Goal: Register for event/course

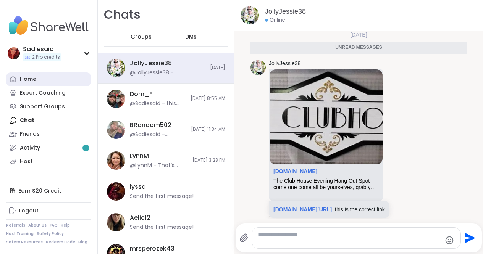
click at [36, 83] on div "Home" at bounding box center [28, 80] width 16 height 8
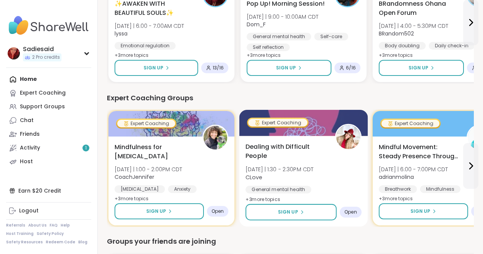
scroll to position [239, 84]
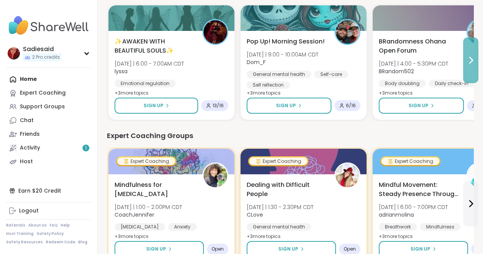
click at [467, 65] on icon at bounding box center [471, 60] width 9 height 9
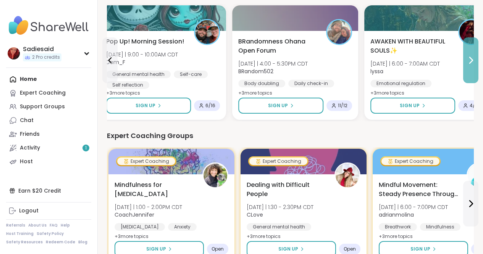
click at [467, 65] on icon at bounding box center [471, 60] width 9 height 9
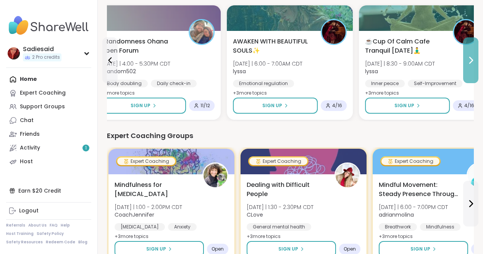
click at [467, 65] on icon at bounding box center [471, 60] width 9 height 9
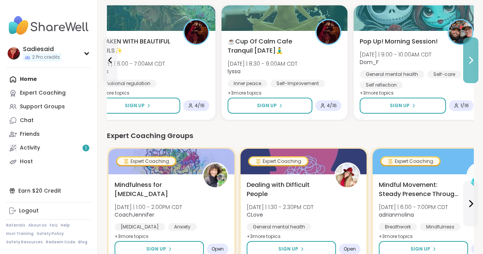
click at [467, 65] on icon at bounding box center [471, 60] width 9 height 9
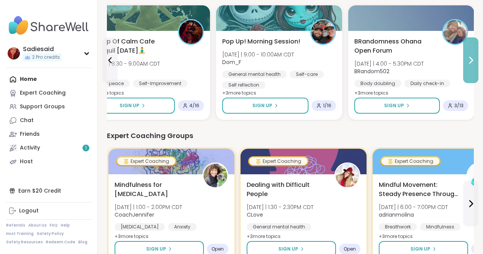
click at [467, 65] on icon at bounding box center [471, 60] width 9 height 9
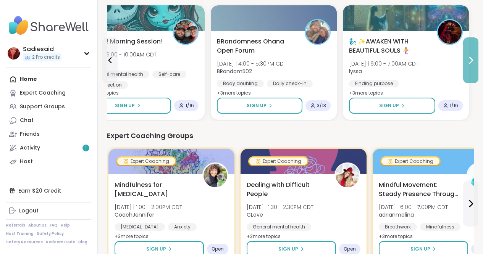
click at [467, 65] on icon at bounding box center [471, 60] width 9 height 9
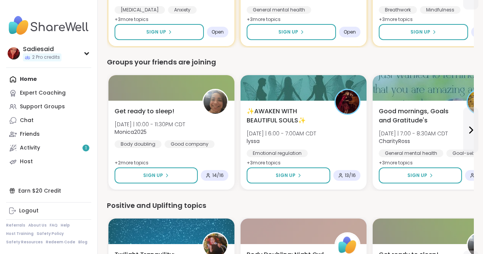
scroll to position [458, 84]
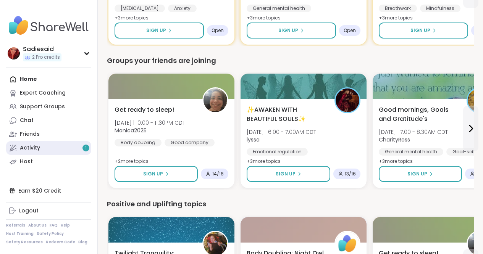
click at [89, 145] on div "1" at bounding box center [86, 148] width 7 height 7
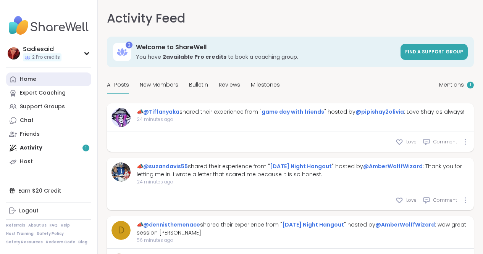
click at [36, 83] on div "Home" at bounding box center [28, 80] width 16 height 8
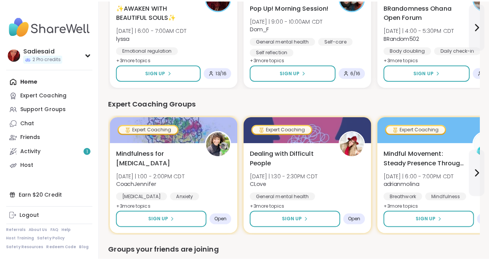
scroll to position [274, 0]
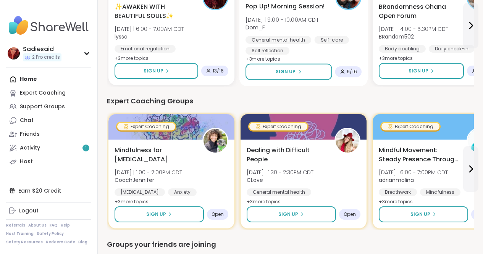
click at [368, 86] on div "Pop Up! Morning Session! [DATE] | 9:00 - 10:00AM CDT Dom_F General mental healt…" at bounding box center [304, 40] width 129 height 91
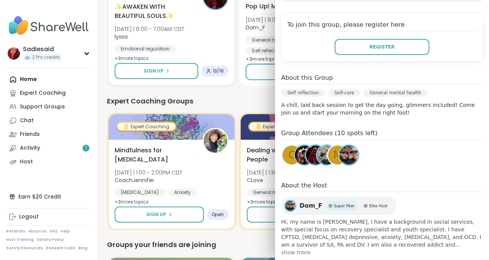
scroll to position [152, 0]
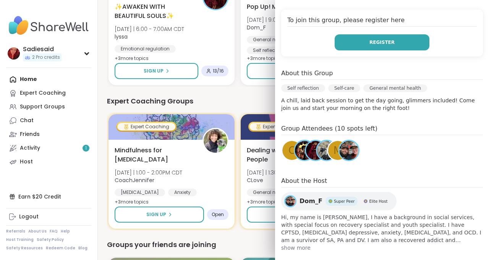
click at [371, 46] on span "Register" at bounding box center [381, 42] width 25 height 7
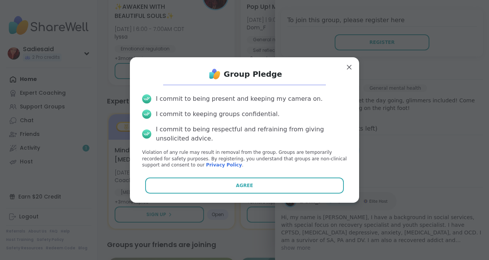
scroll to position [104, 0]
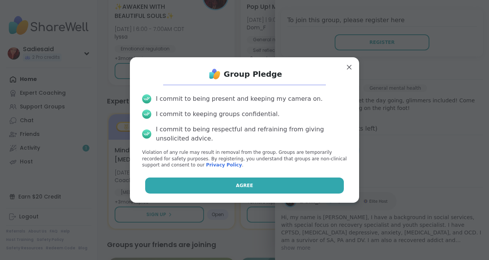
click at [198, 194] on button "Agree" at bounding box center [244, 186] width 199 height 16
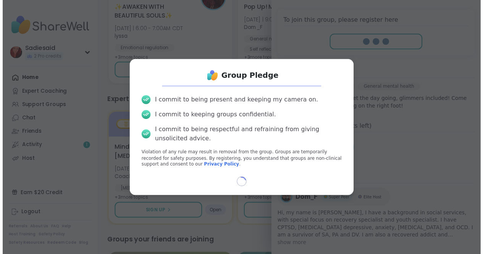
scroll to position [98, 0]
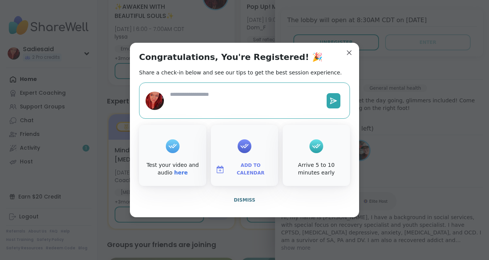
type textarea "*"
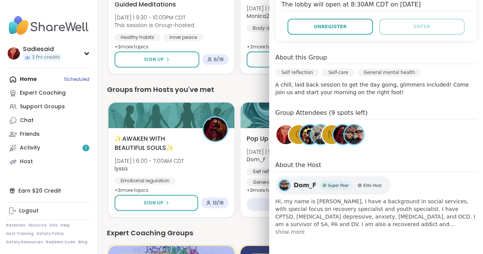
scroll to position [556, 0]
click at [91, 169] on link "Host" at bounding box center [48, 162] width 85 height 14
